Goal: Find contact information: Find contact information

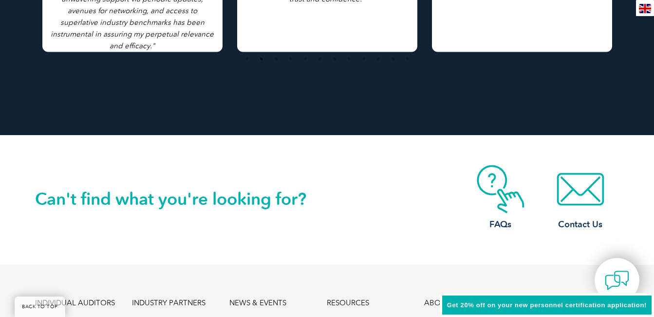
scroll to position [2357, 0]
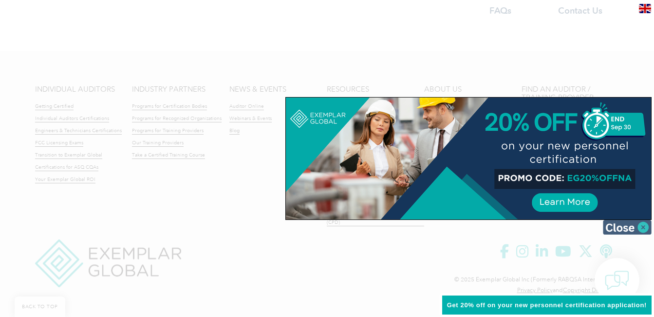
click at [640, 223] on img at bounding box center [627, 227] width 49 height 15
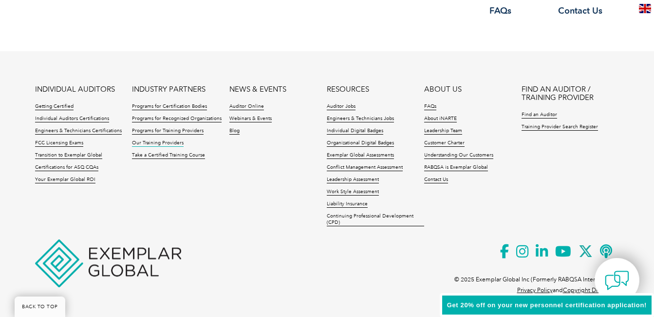
click at [175, 140] on link "Our Training Providers" at bounding box center [158, 143] width 52 height 7
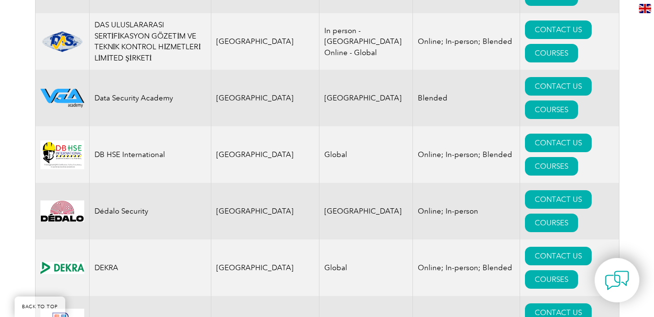
scroll to position [4142, 0]
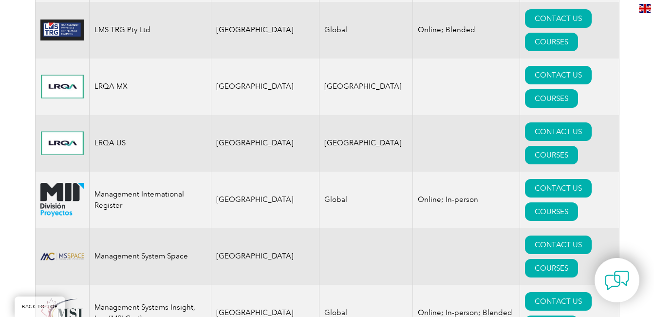
scroll to position [8917, 0]
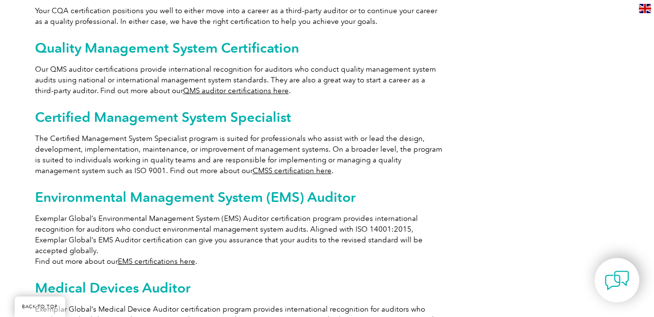
scroll to position [780, 0]
